Goal: Task Accomplishment & Management: Use online tool/utility

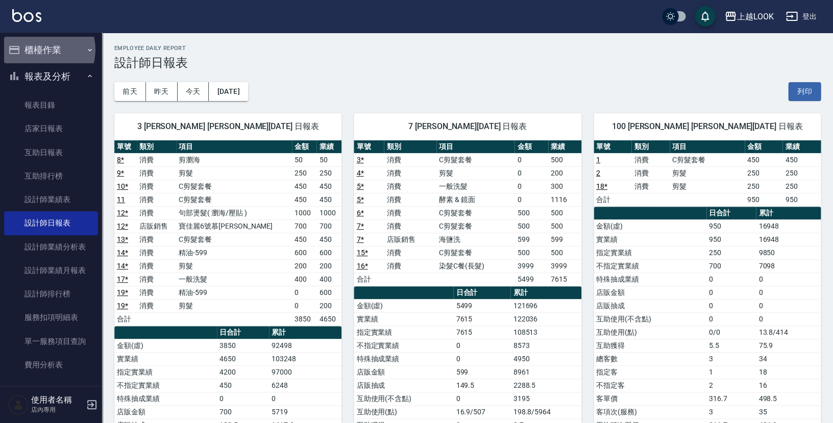
click at [41, 49] on button "櫃檯作業" at bounding box center [51, 50] width 94 height 27
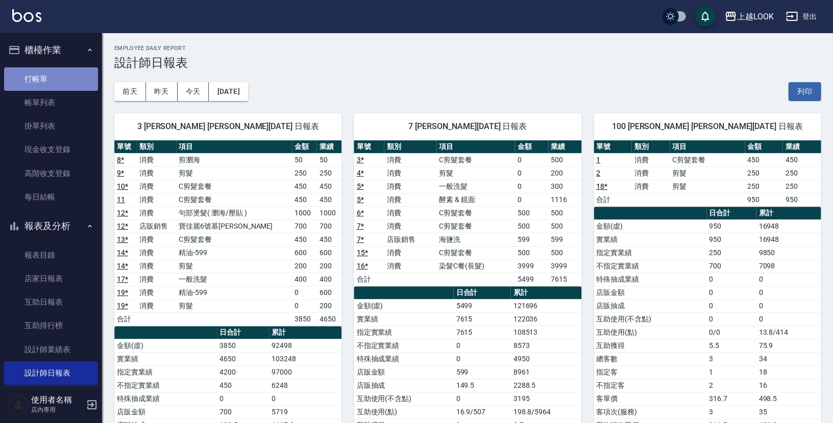
click at [57, 75] on link "打帳單" at bounding box center [51, 78] width 94 height 23
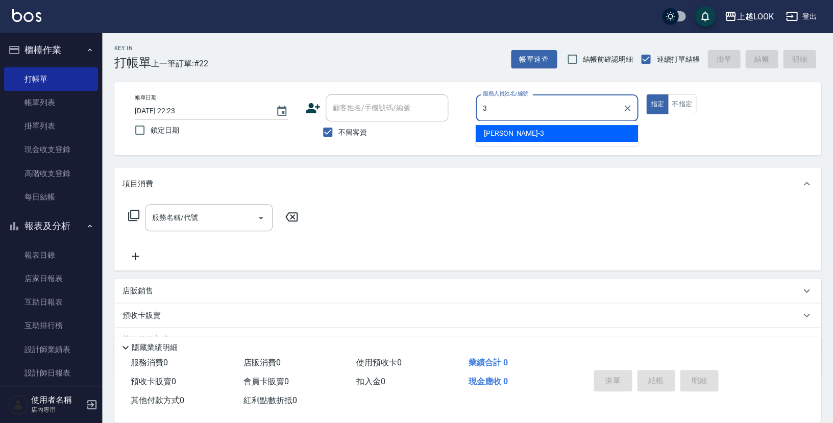
type input "[PERSON_NAME]-3"
type button "true"
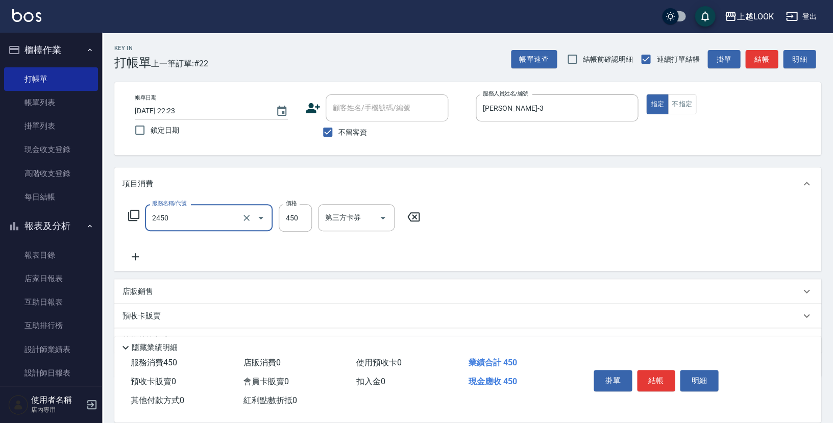
type input "C剪髮套餐(2450)"
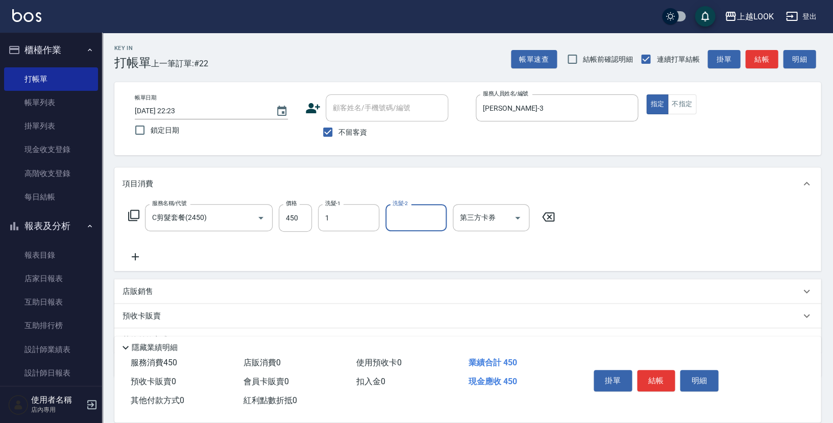
type input "VAVA-1"
click at [658, 378] on button "結帳" at bounding box center [656, 380] width 38 height 21
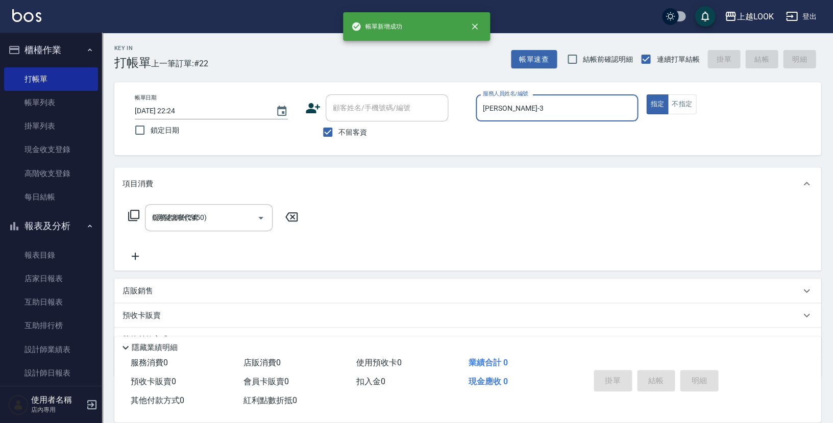
type input "[DATE] 22:24"
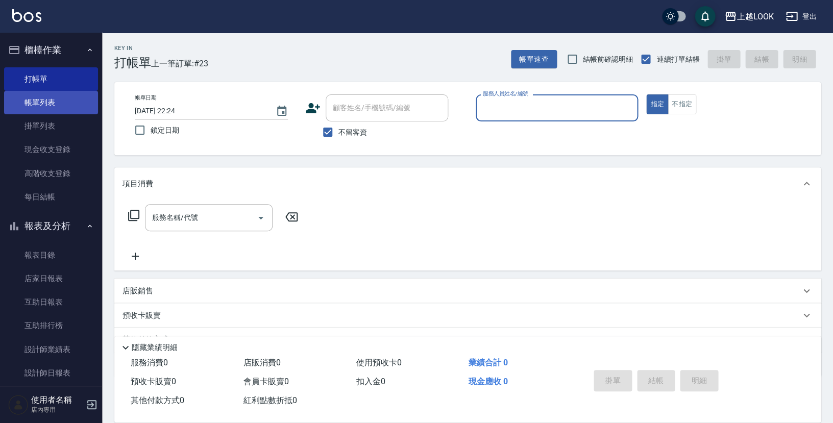
click at [66, 101] on link "帳單列表" at bounding box center [51, 102] width 94 height 23
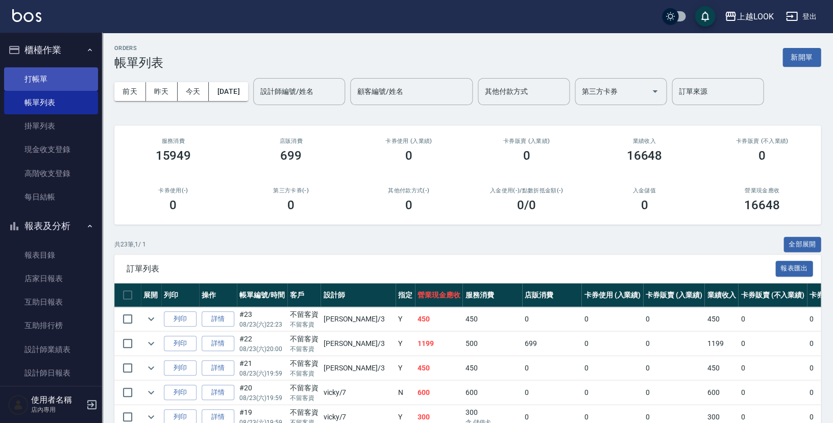
click at [34, 81] on link "打帳單" at bounding box center [51, 78] width 94 height 23
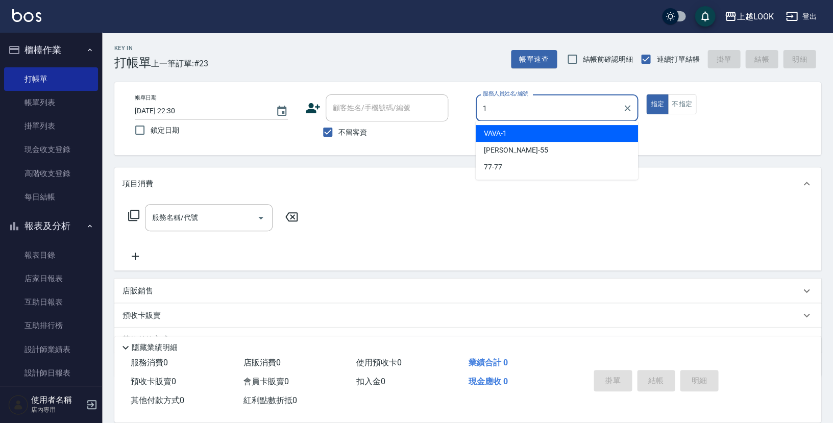
type input "VAVA-1"
type button "true"
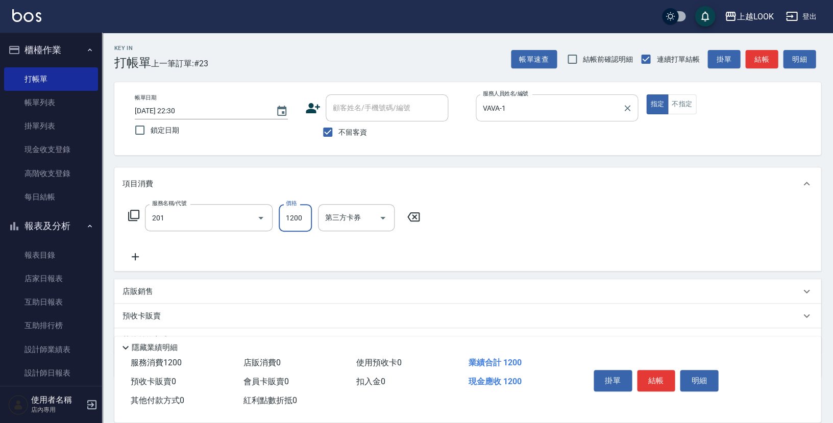
type input "一般燙(改金額)(201)"
type input "2000"
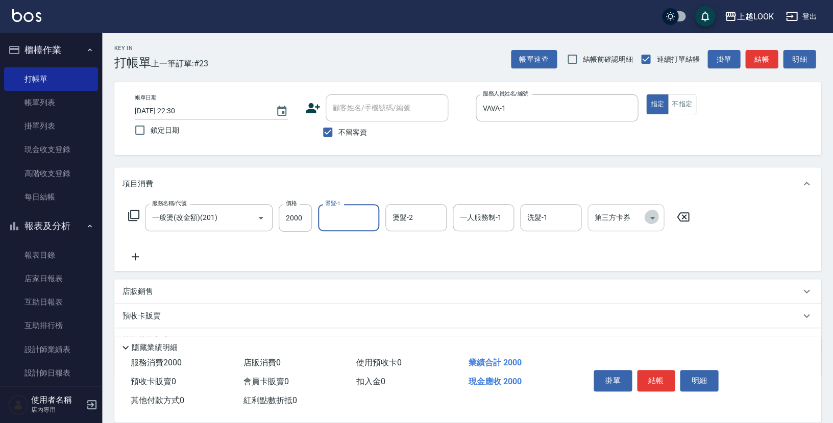
click at [649, 215] on icon "Open" at bounding box center [652, 218] width 12 height 12
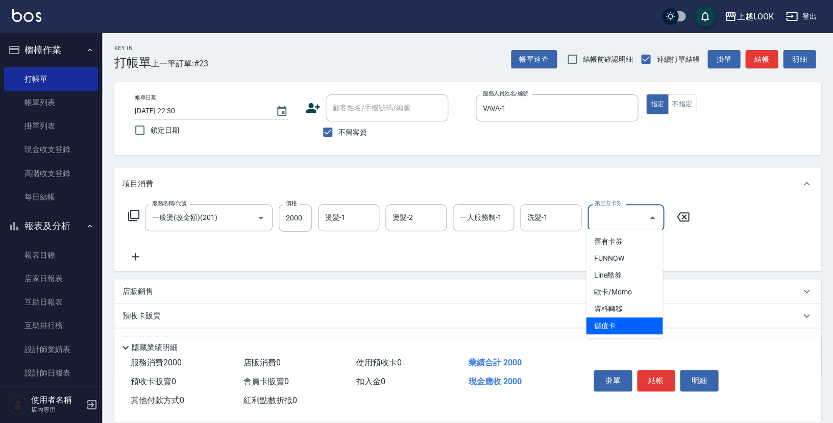
click at [637, 324] on span "儲值卡" at bounding box center [624, 325] width 77 height 17
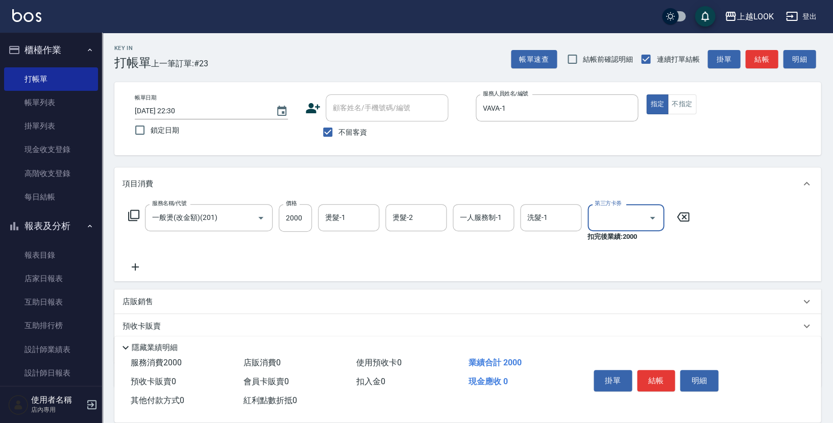
type input "儲值卡"
click at [141, 296] on p "店販銷售" at bounding box center [137, 301] width 31 height 11
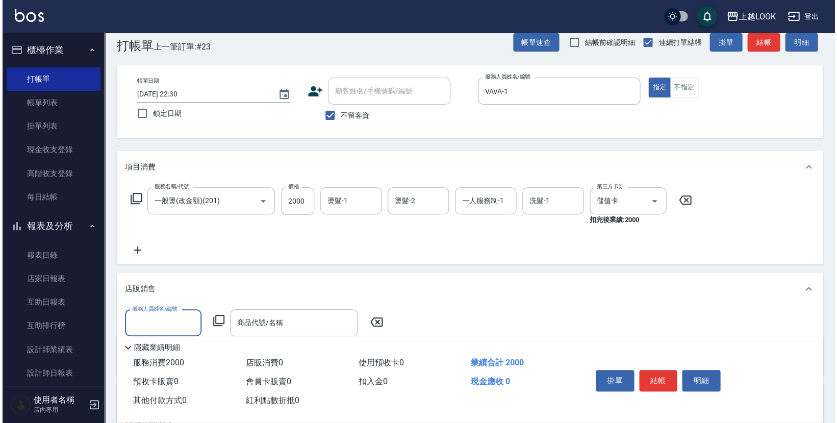
scroll to position [32, 0]
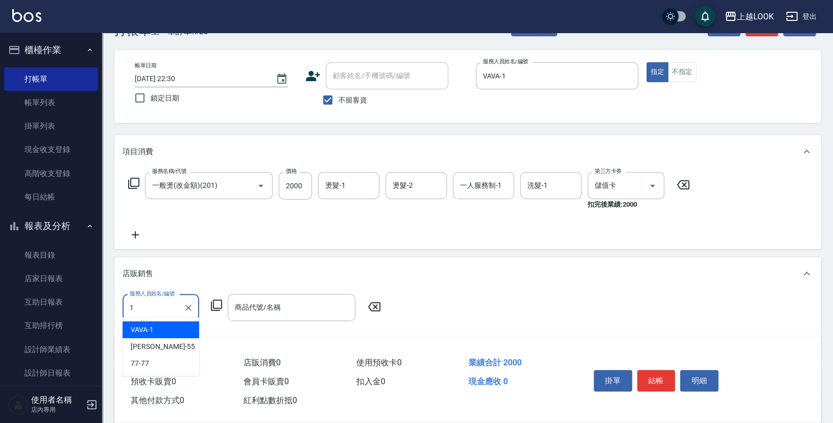
type input "VAVA-1"
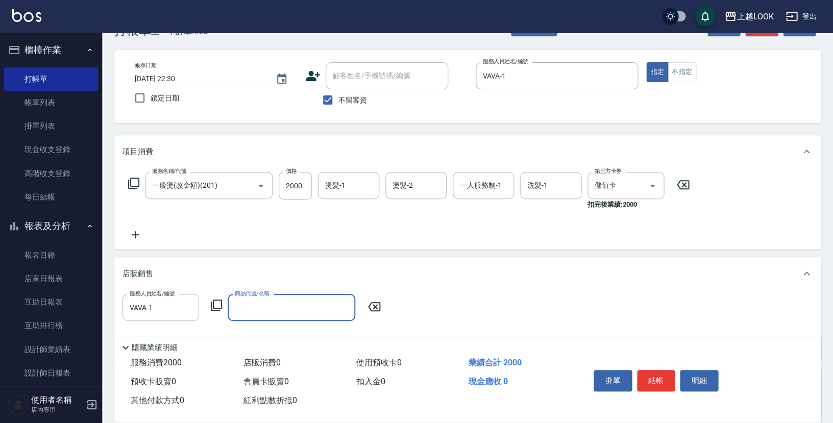
click at [214, 302] on icon at bounding box center [216, 305] width 12 height 12
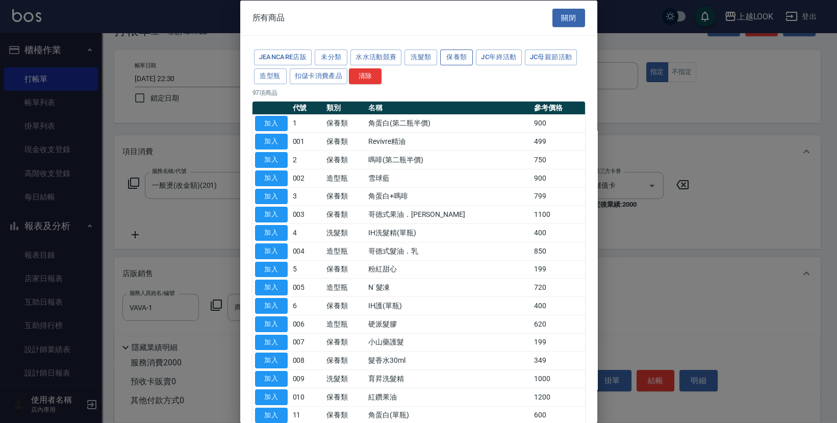
click at [450, 59] on button "保養類" at bounding box center [456, 57] width 33 height 16
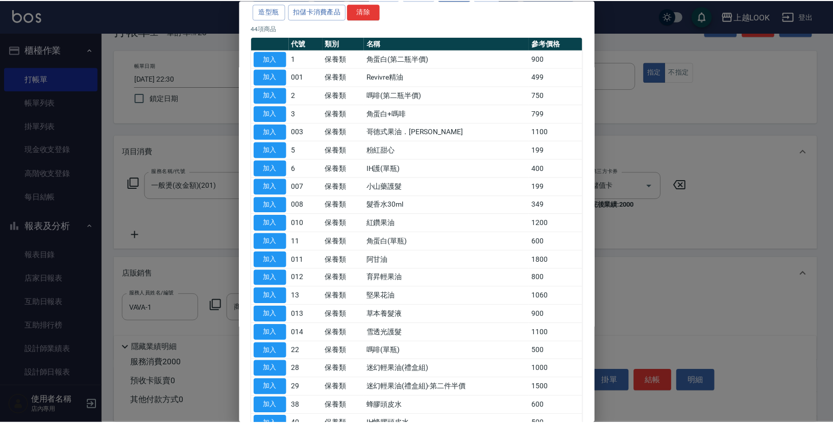
scroll to position [136, 0]
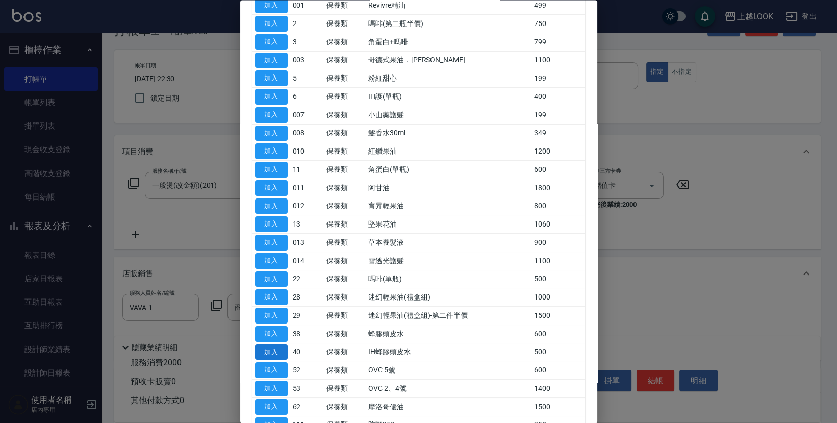
click at [282, 345] on button "加入" at bounding box center [271, 352] width 33 height 16
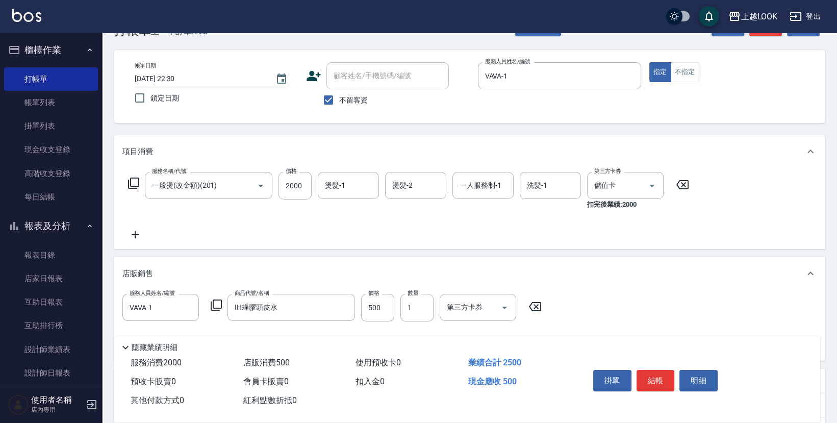
type input "IH蜂膠頭皮水"
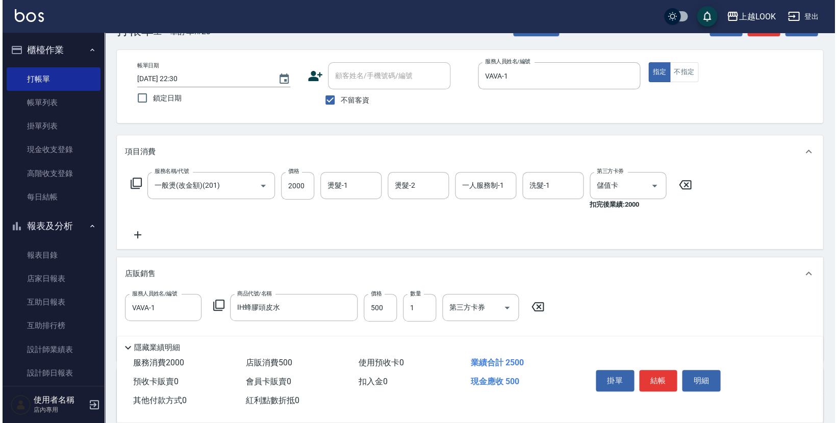
scroll to position [105, 0]
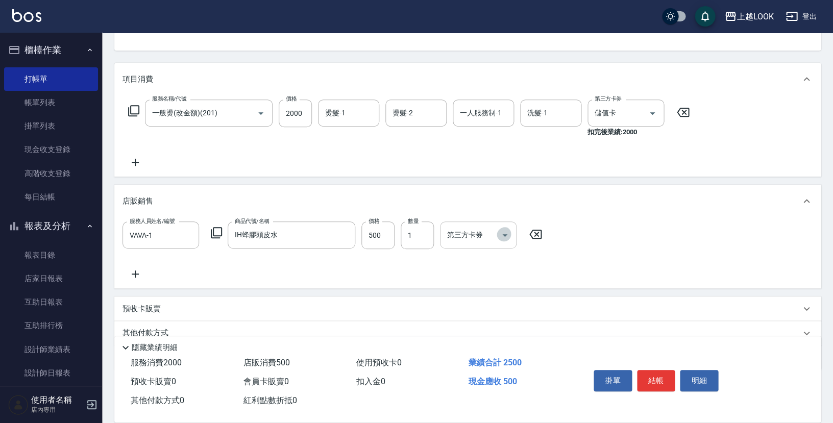
click at [505, 232] on icon "Open" at bounding box center [504, 235] width 12 height 12
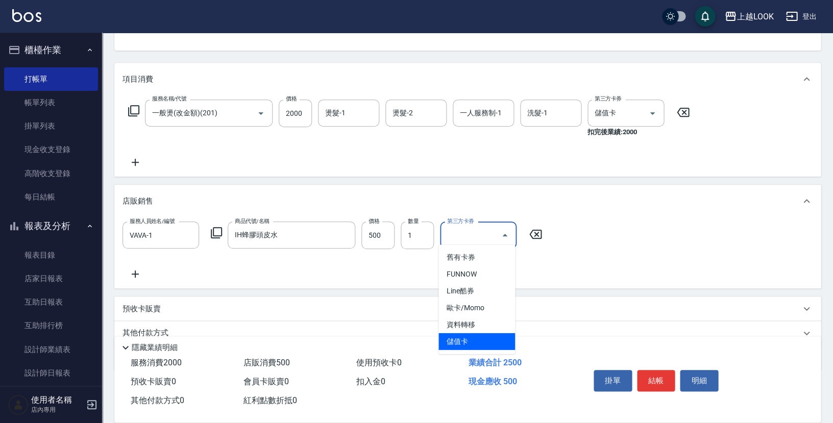
click at [491, 337] on span "儲值卡" at bounding box center [476, 341] width 77 height 17
type input "儲值卡"
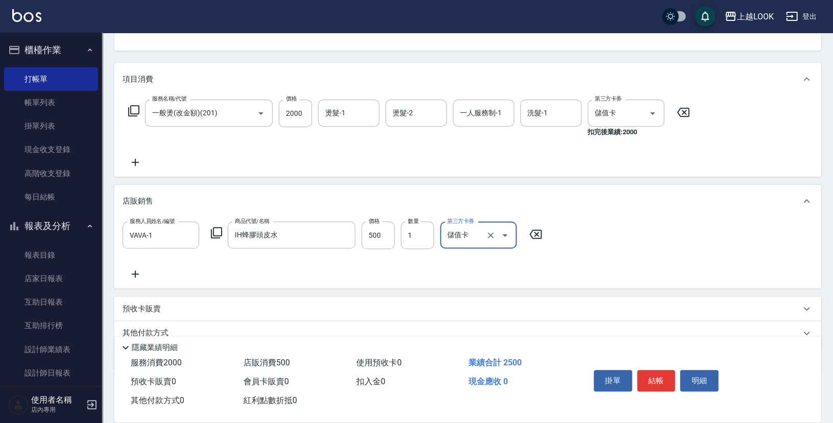
click at [217, 230] on icon at bounding box center [216, 233] width 12 height 12
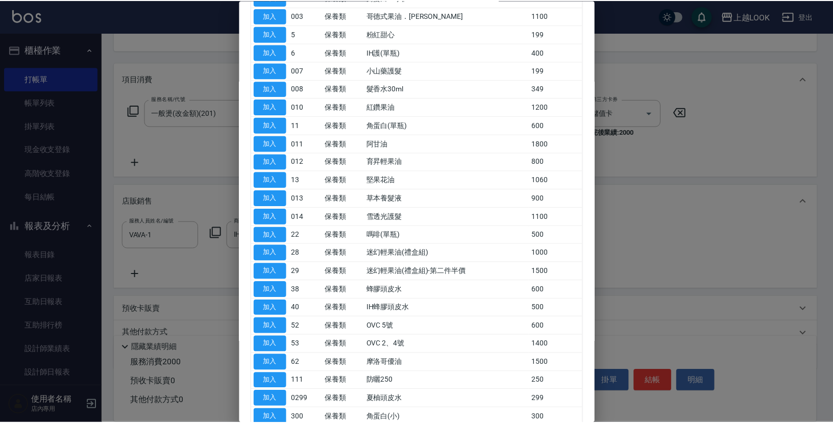
scroll to position [0, 0]
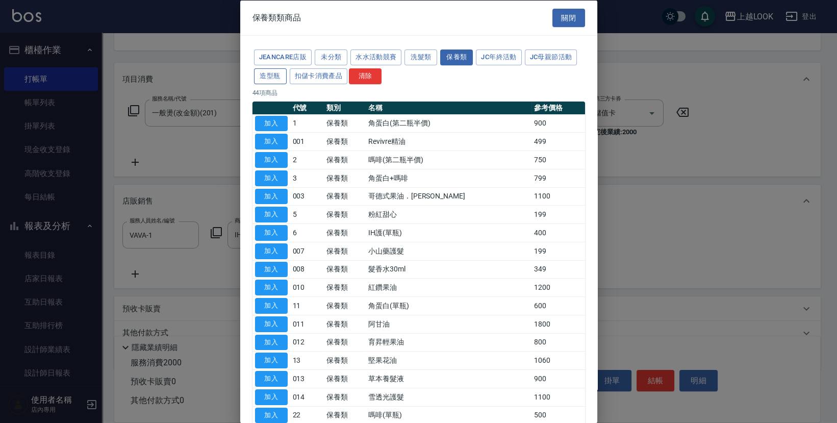
click at [280, 73] on button "造型瓶" at bounding box center [270, 76] width 33 height 16
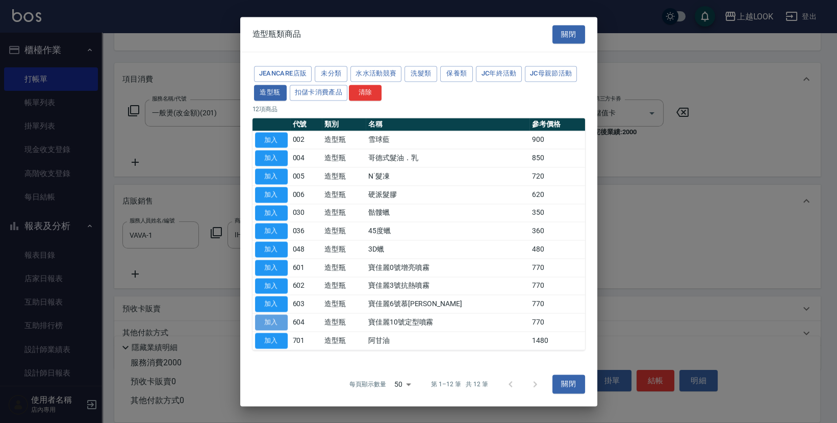
click at [278, 319] on button "加入" at bounding box center [271, 322] width 33 height 16
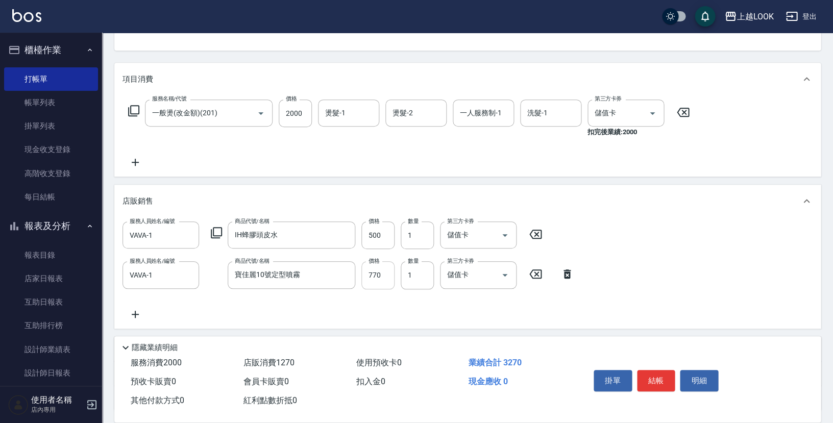
click at [385, 271] on input "770" at bounding box center [377, 275] width 33 height 28
type input "612"
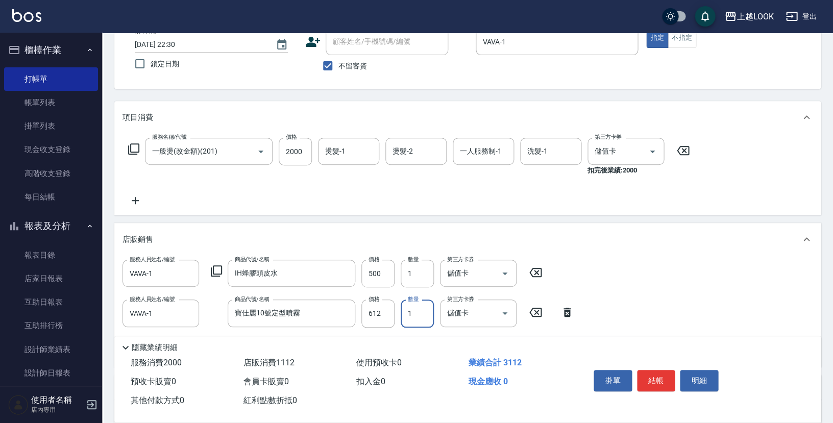
scroll to position [104, 0]
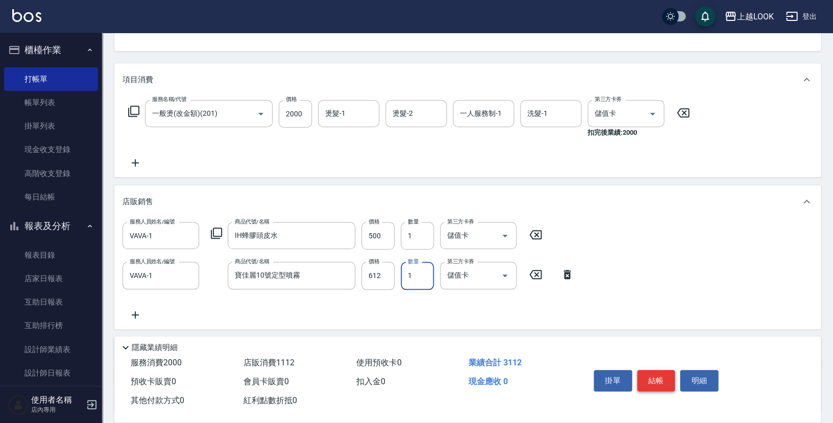
click at [653, 375] on button "結帳" at bounding box center [656, 380] width 38 height 21
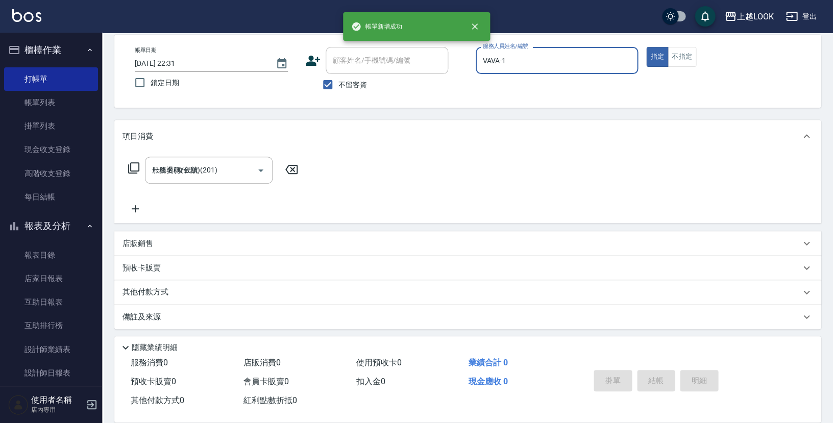
type input "[DATE] 22:31"
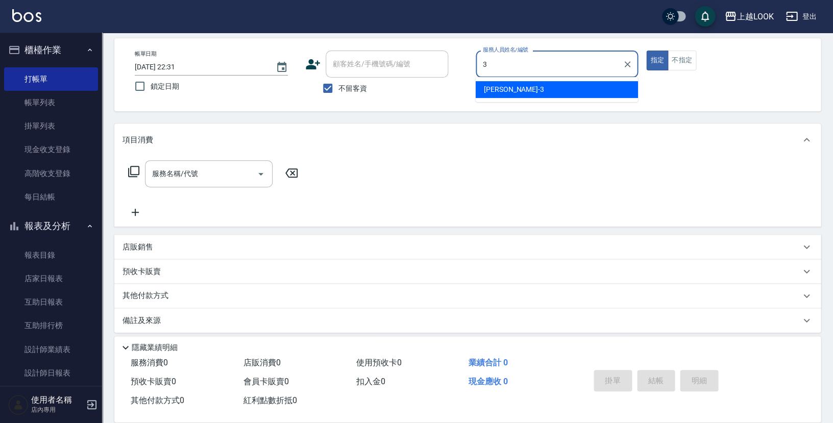
type input "[PERSON_NAME]-3"
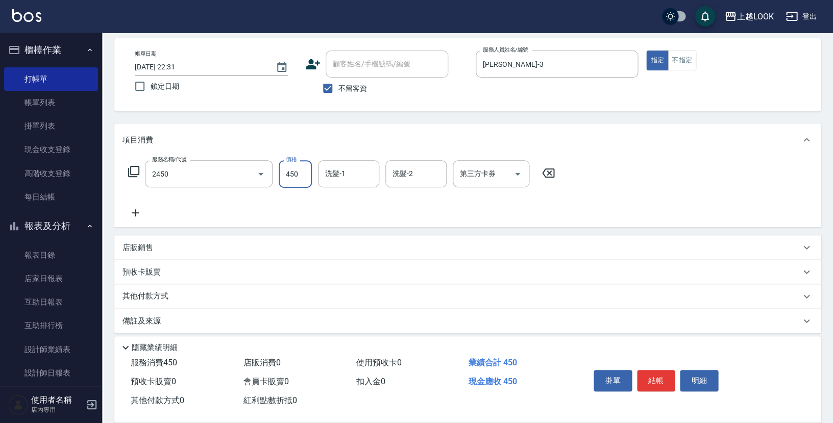
type input "C剪髮套餐(2450)"
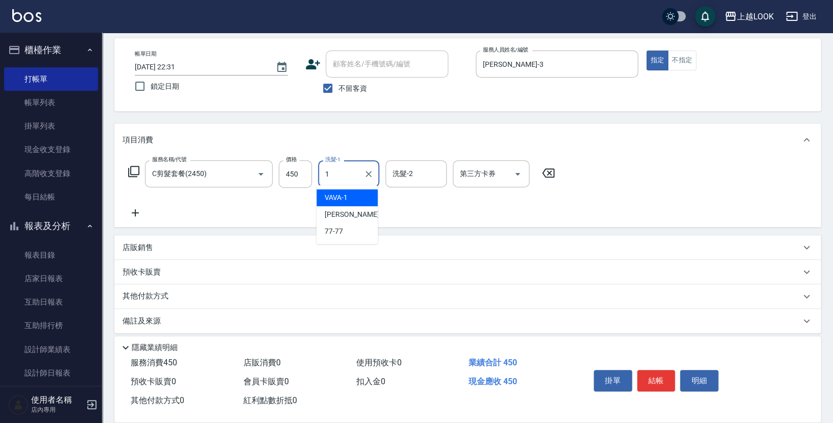
type input "VAVA-1"
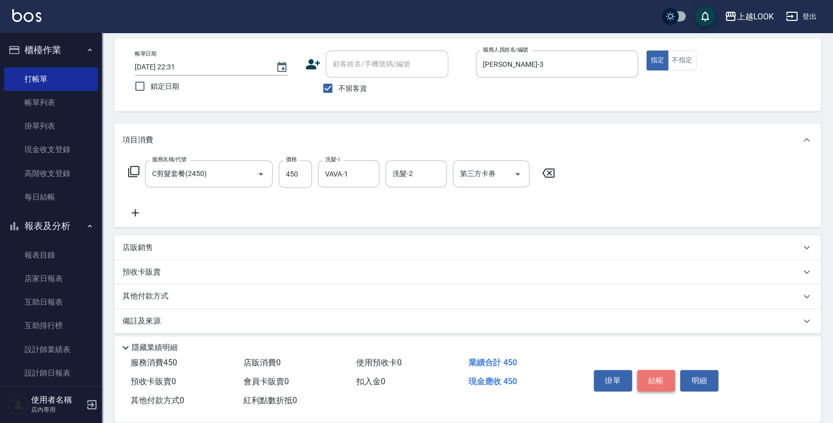
click at [656, 379] on button "結帳" at bounding box center [656, 380] width 38 height 21
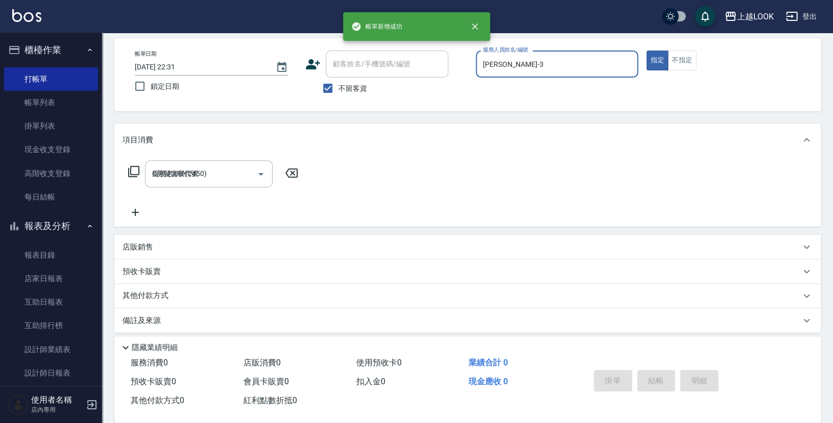
type input "[DATE] 22:32"
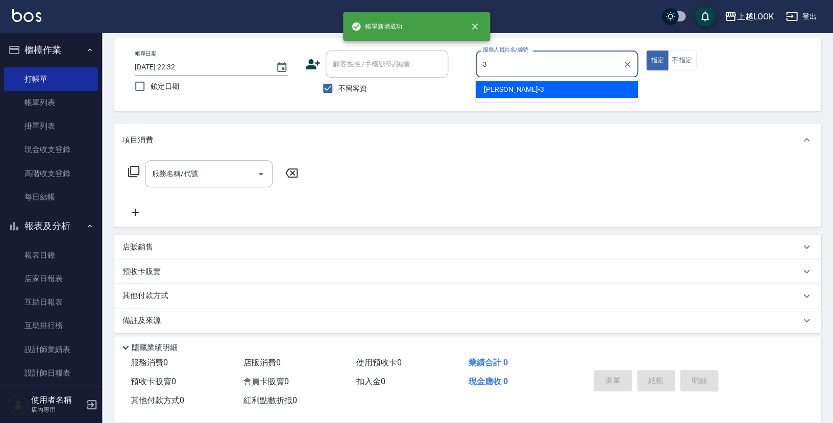
type input "[PERSON_NAME]-3"
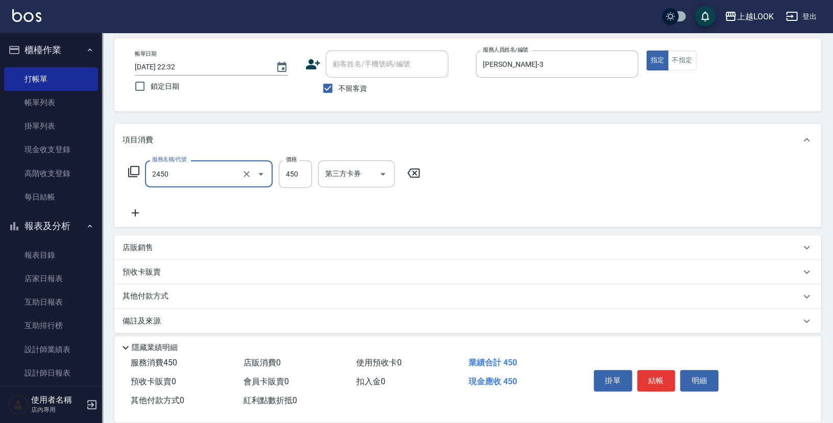
type input "C剪髮套餐(2450)"
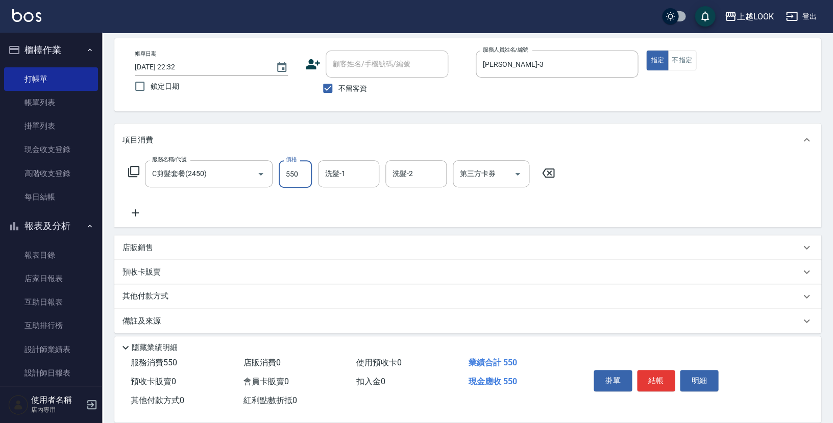
type input "550"
click at [656, 381] on button "結帳" at bounding box center [656, 380] width 38 height 21
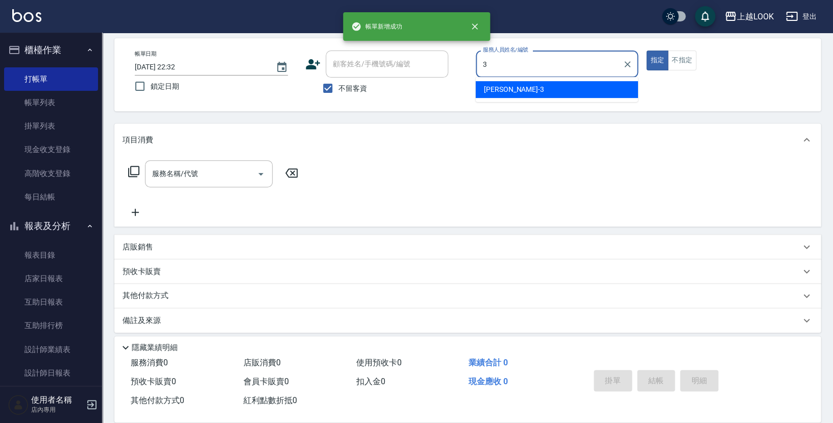
type input "[PERSON_NAME]-3"
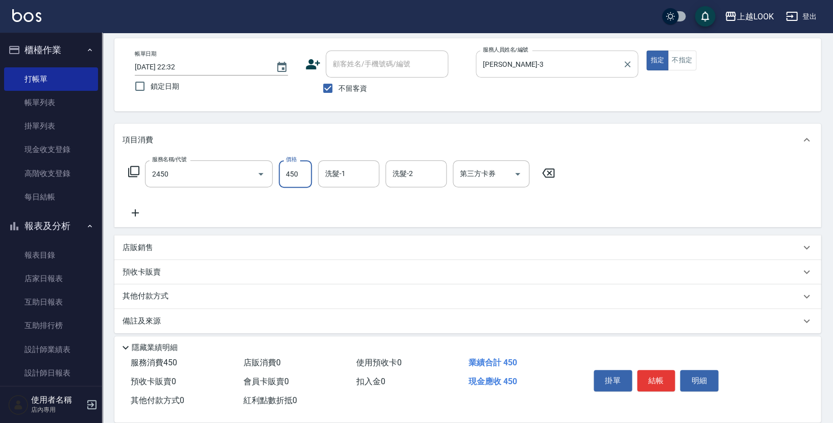
type input "C剪髮套餐(2450)"
click at [518, 170] on icon "Open" at bounding box center [517, 174] width 12 height 12
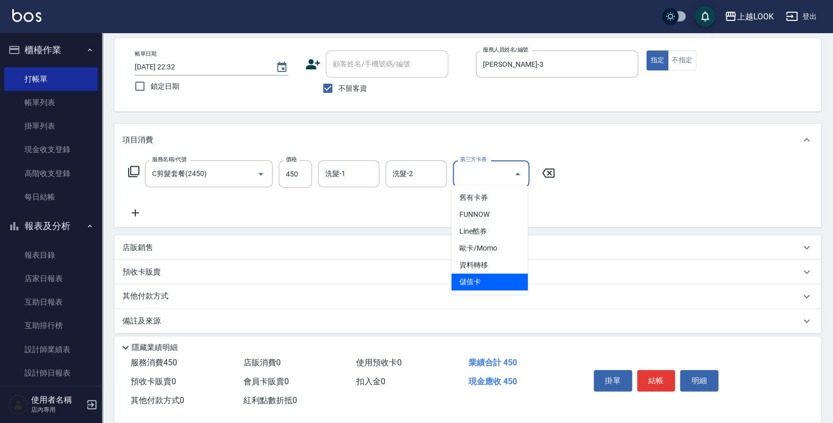
click at [506, 279] on span "儲值卡" at bounding box center [489, 281] width 77 height 17
type input "儲值卡"
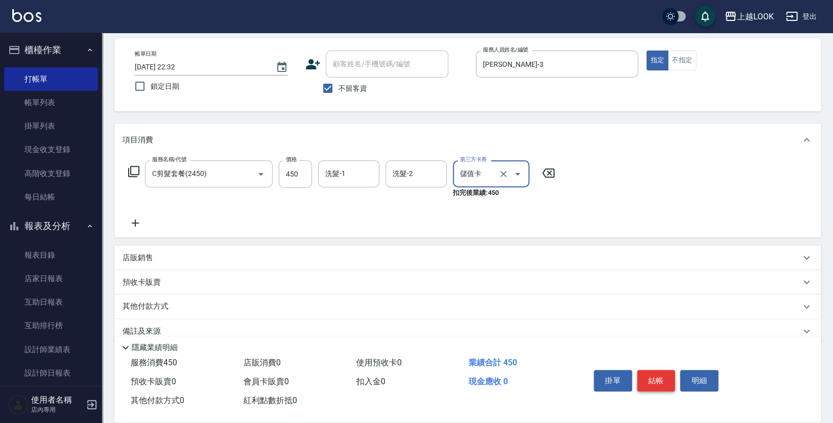
click at [649, 374] on button "結帳" at bounding box center [656, 380] width 38 height 21
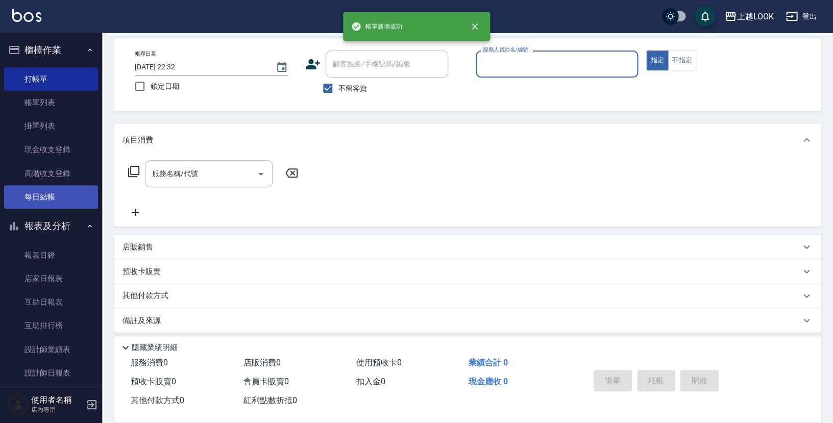
click at [34, 191] on link "每日結帳" at bounding box center [51, 196] width 94 height 23
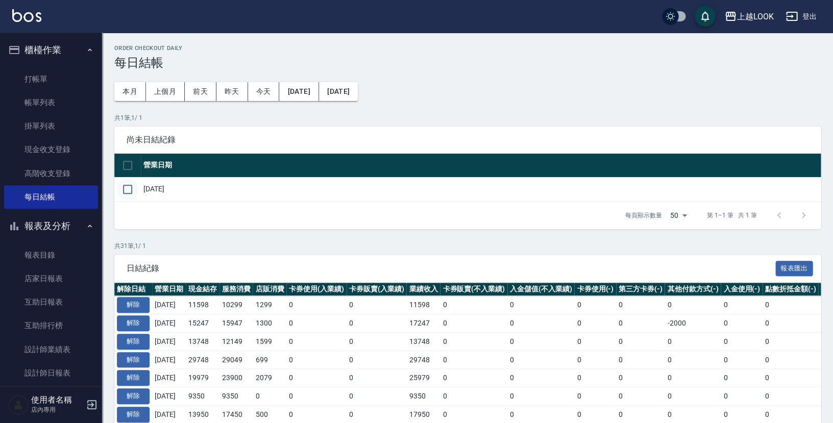
click at [124, 187] on input "checkbox" at bounding box center [127, 189] width 21 height 21
checkbox input "true"
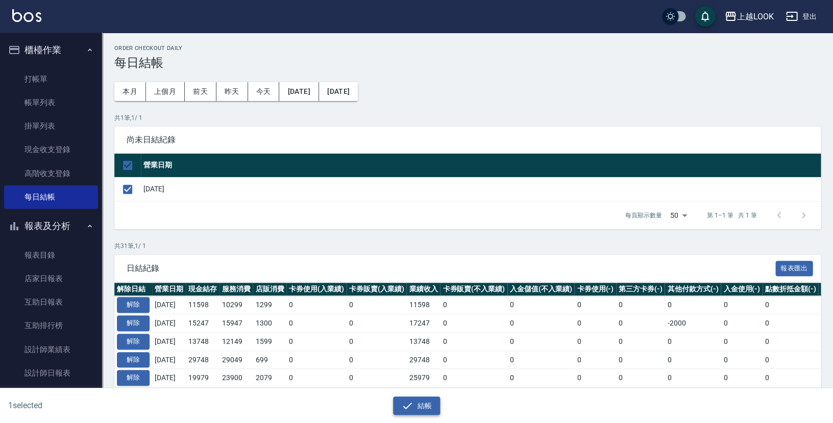
click at [425, 403] on button "結帳" at bounding box center [416, 405] width 47 height 19
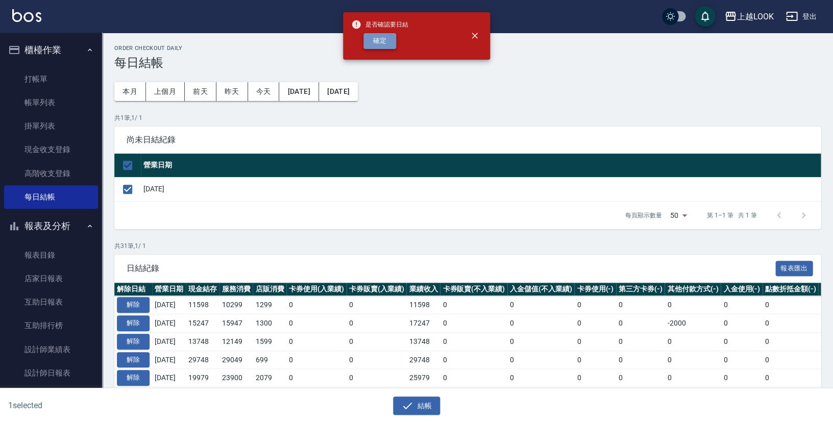
click at [384, 41] on button "確定" at bounding box center [379, 41] width 33 height 16
checkbox input "false"
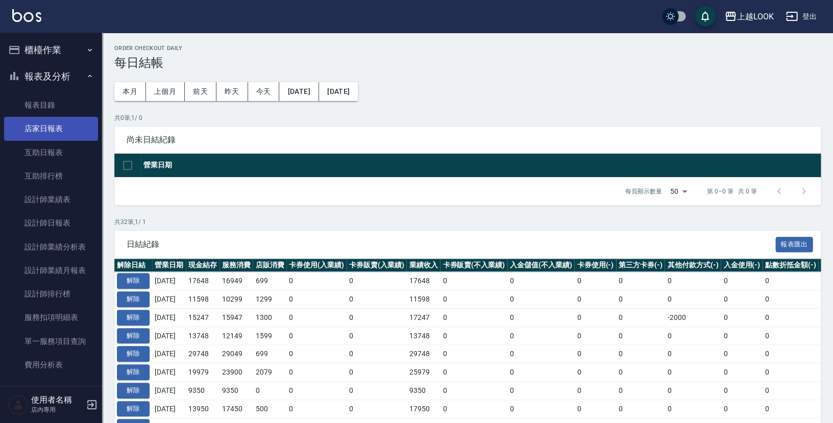
click at [64, 129] on link "店家日報表" at bounding box center [51, 128] width 94 height 23
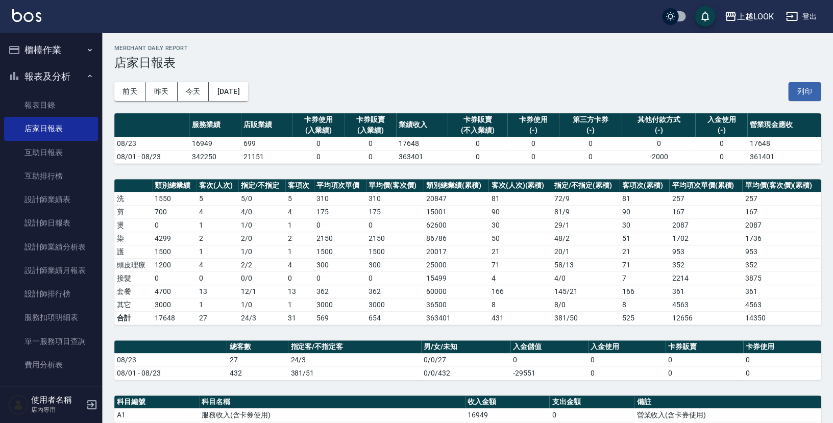
scroll to position [159, 0]
